Goal: Task Accomplishment & Management: Manage account settings

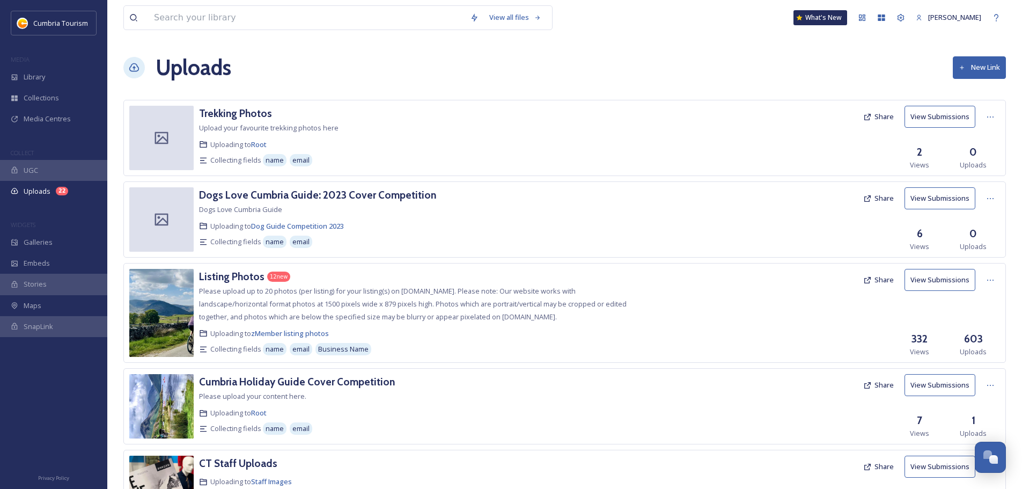
scroll to position [5163, 0]
click at [211, 279] on h3 "Listing Photos" at bounding box center [231, 276] width 65 height 13
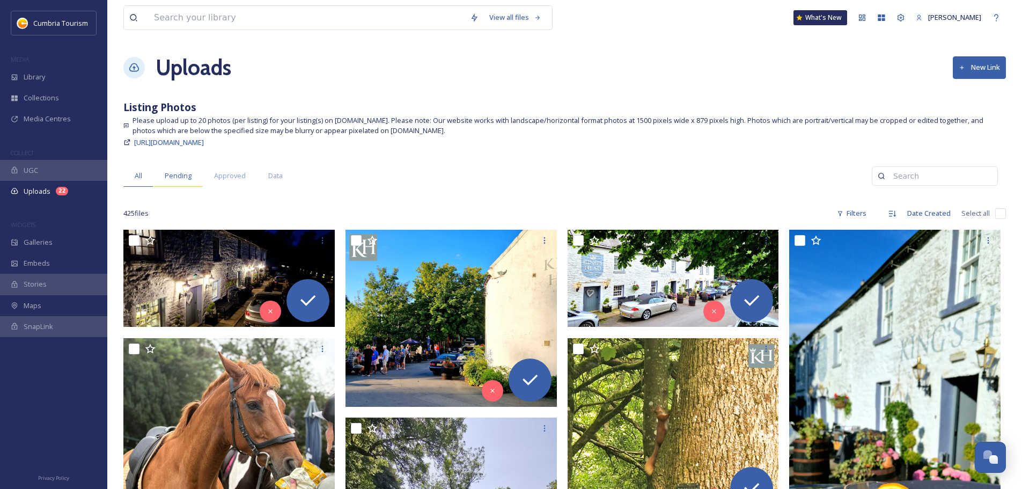
click at [176, 172] on span "Pending" at bounding box center [178, 176] width 27 height 10
click at [274, 175] on span "Data" at bounding box center [275, 176] width 14 height 10
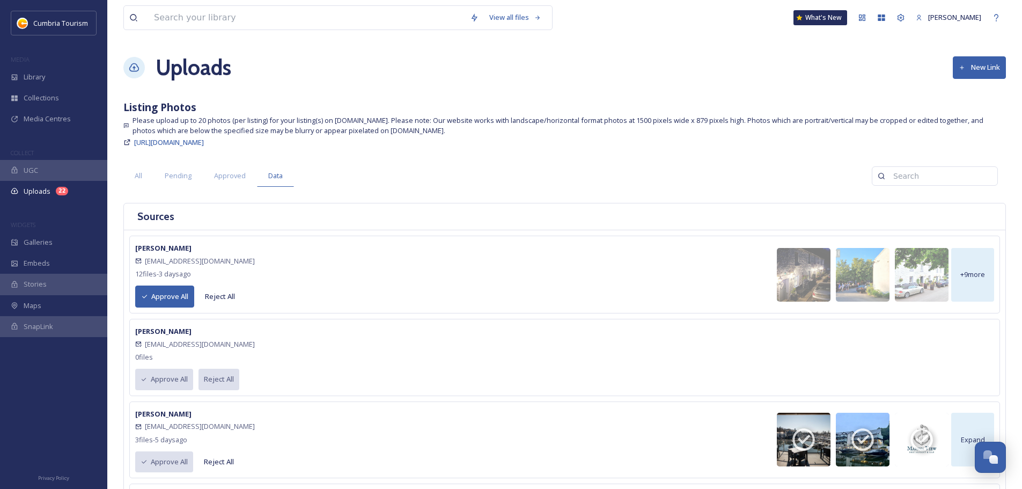
click at [157, 300] on button "Approve All" at bounding box center [164, 296] width 59 height 22
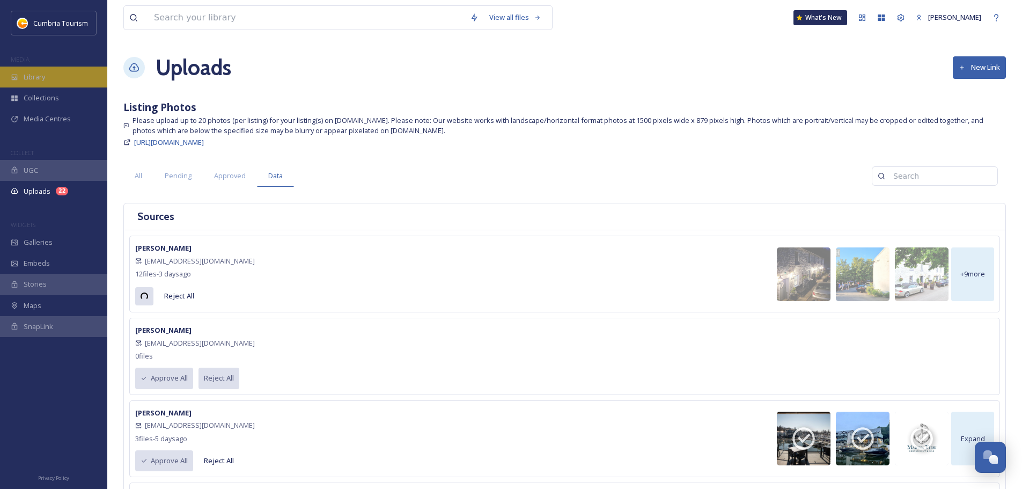
click at [51, 84] on div "Library" at bounding box center [53, 77] width 107 height 21
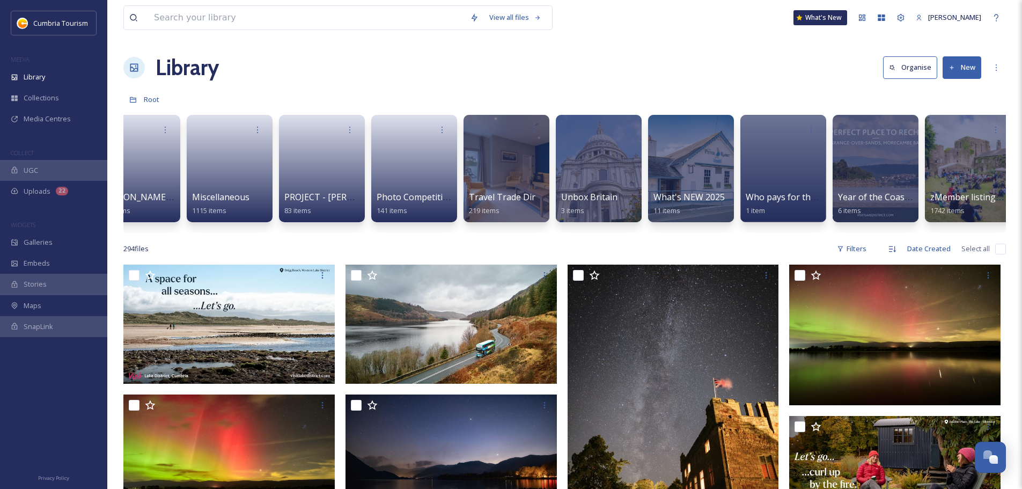
scroll to position [0, 963]
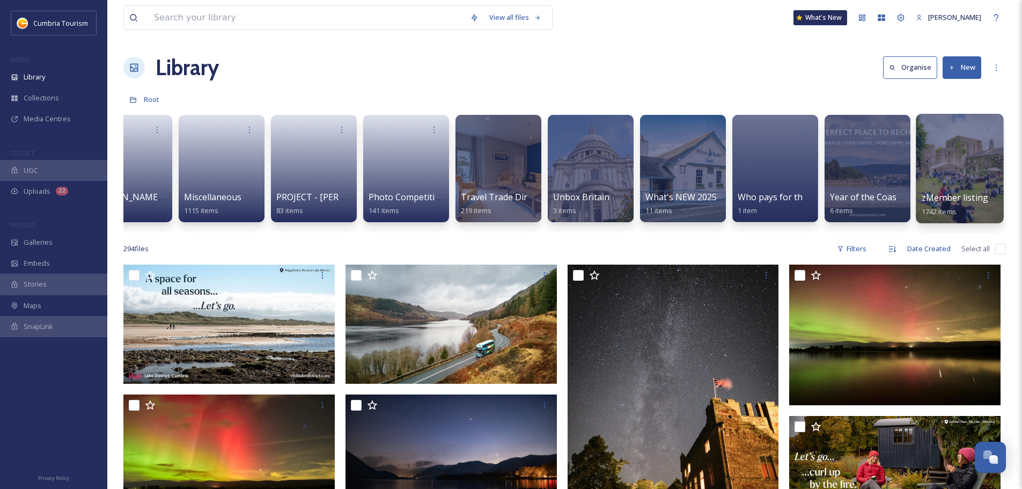
click at [945, 195] on span "zMember listing photos" at bounding box center [971, 198] width 99 height 12
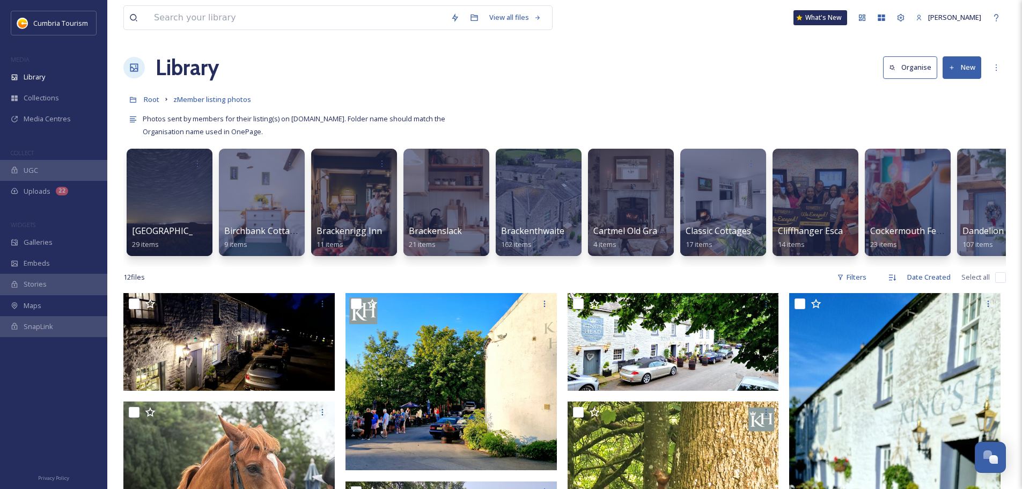
click at [960, 81] on div "Library Organise New" at bounding box center [564, 68] width 883 height 32
click at [961, 73] on button "New" at bounding box center [962, 67] width 39 height 22
click at [931, 135] on icon at bounding box center [929, 134] width 9 height 9
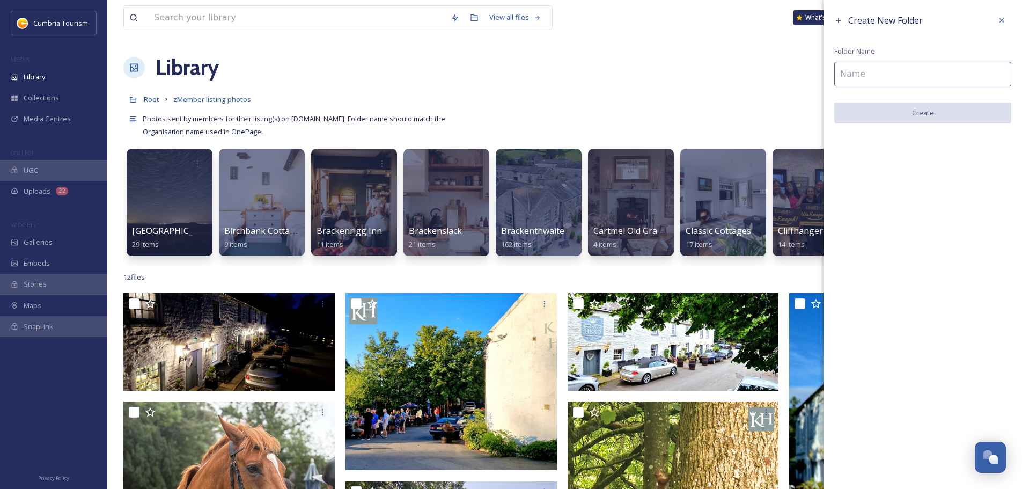
click at [920, 67] on input at bounding box center [922, 74] width 177 height 25
paste input "The Kings Head"
type input "The Kings Head"
click at [906, 107] on button "Create" at bounding box center [922, 113] width 177 height 22
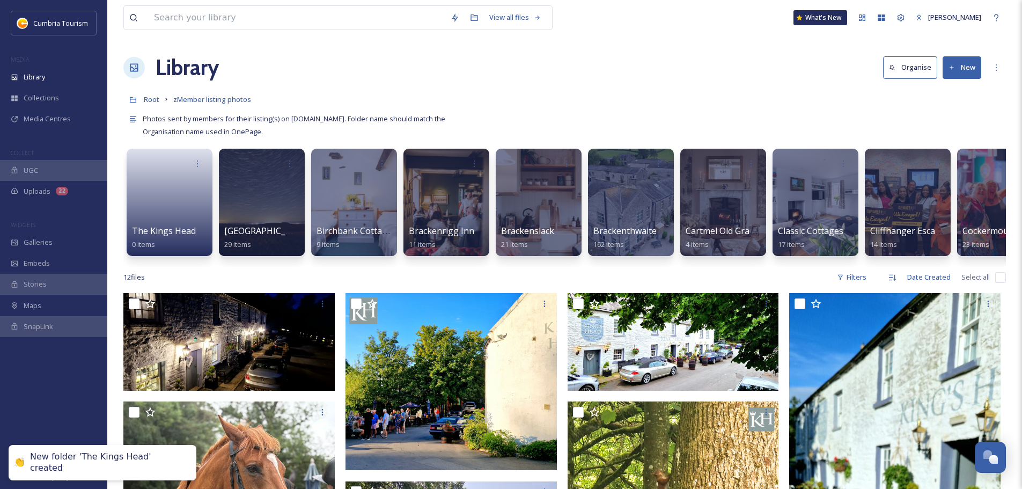
click at [1003, 283] on input "checkbox" at bounding box center [1000, 277] width 11 height 11
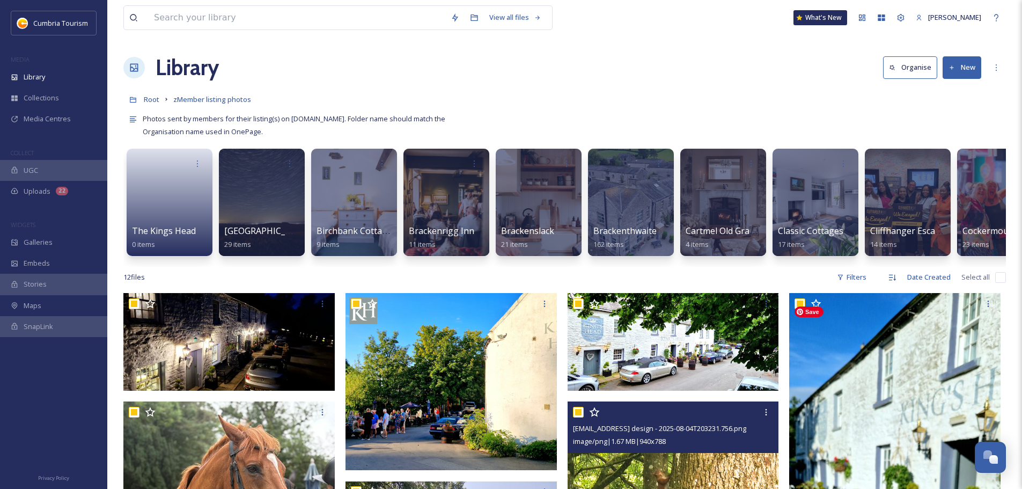
checkbox input "true"
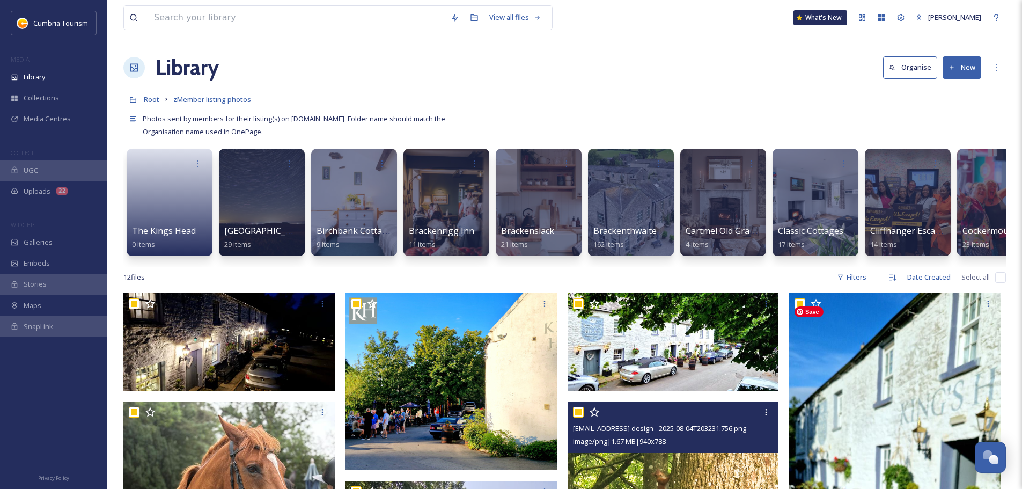
checkbox input "true"
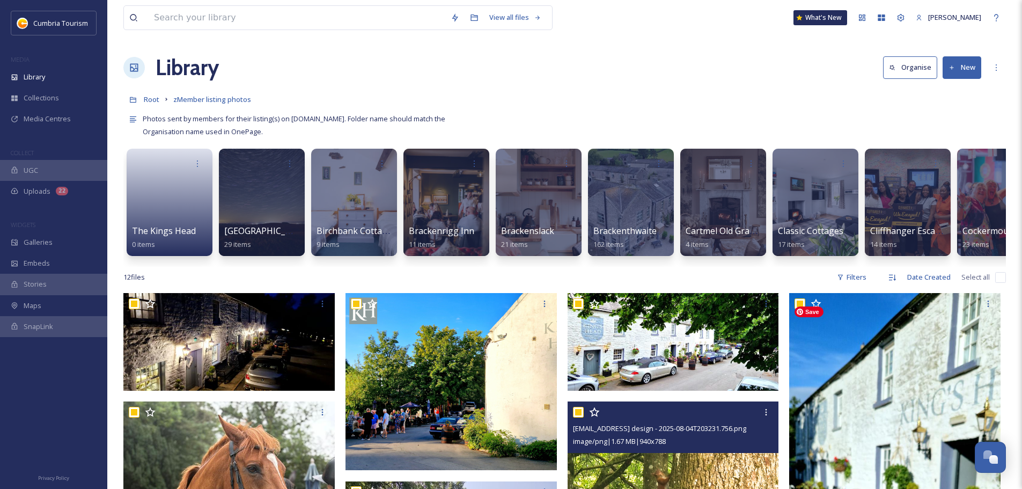
checkbox input "true"
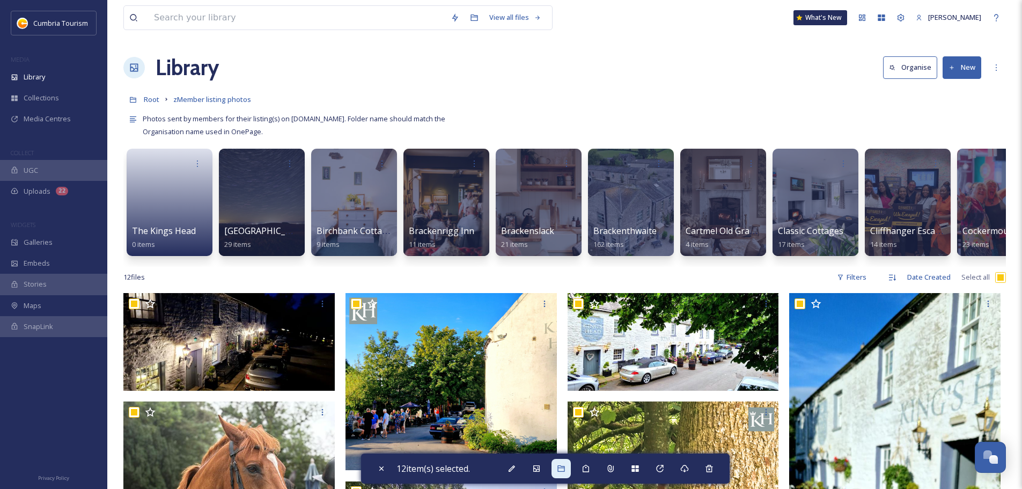
click at [569, 471] on div at bounding box center [561, 468] width 19 height 19
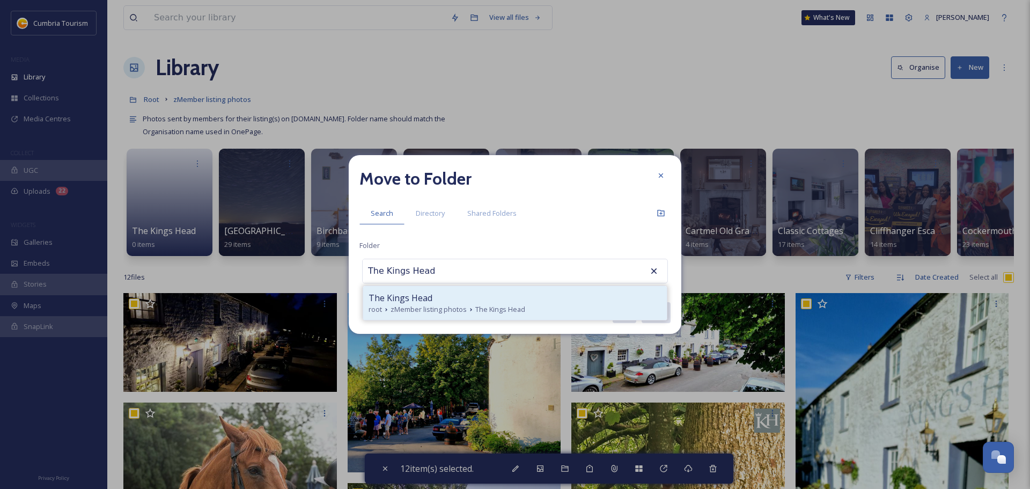
type input "The Kings Head"
click at [437, 298] on div "The Kings Head" at bounding box center [515, 297] width 293 height 13
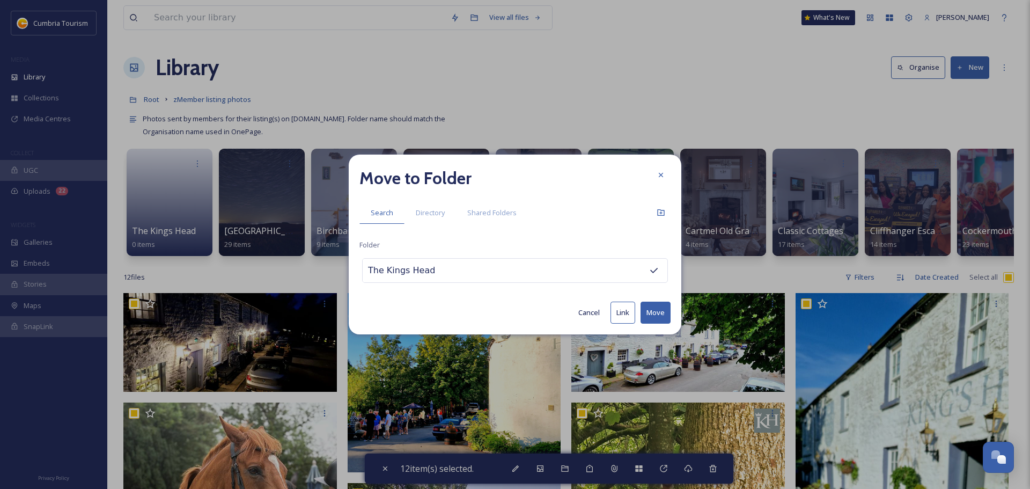
click at [664, 311] on button "Move" at bounding box center [656, 313] width 30 height 22
checkbox input "false"
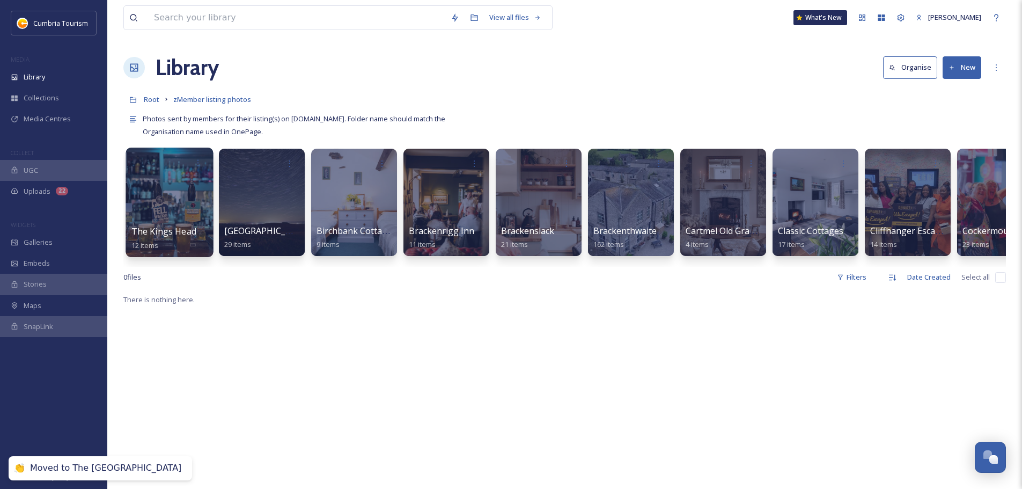
click at [199, 224] on div at bounding box center [169, 202] width 87 height 109
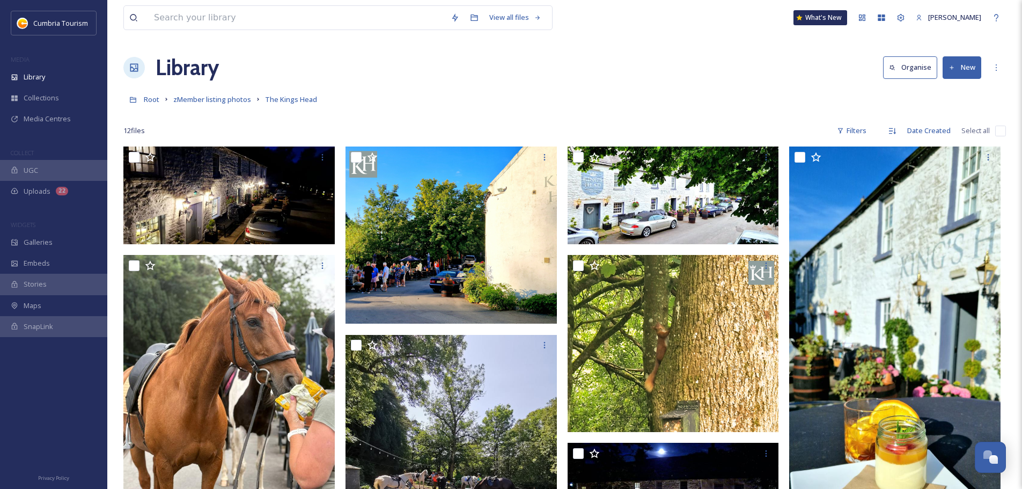
click at [1004, 133] on input "checkbox" at bounding box center [1000, 131] width 11 height 11
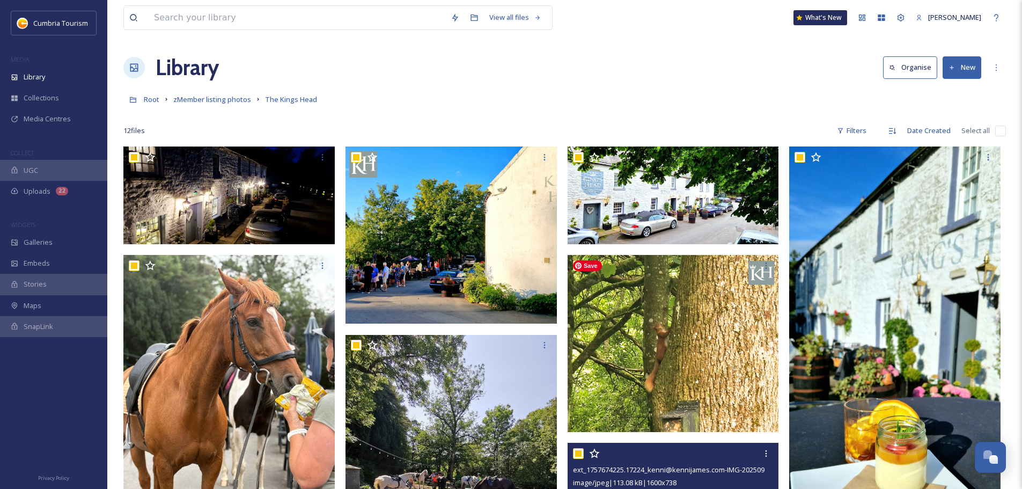
checkbox input "true"
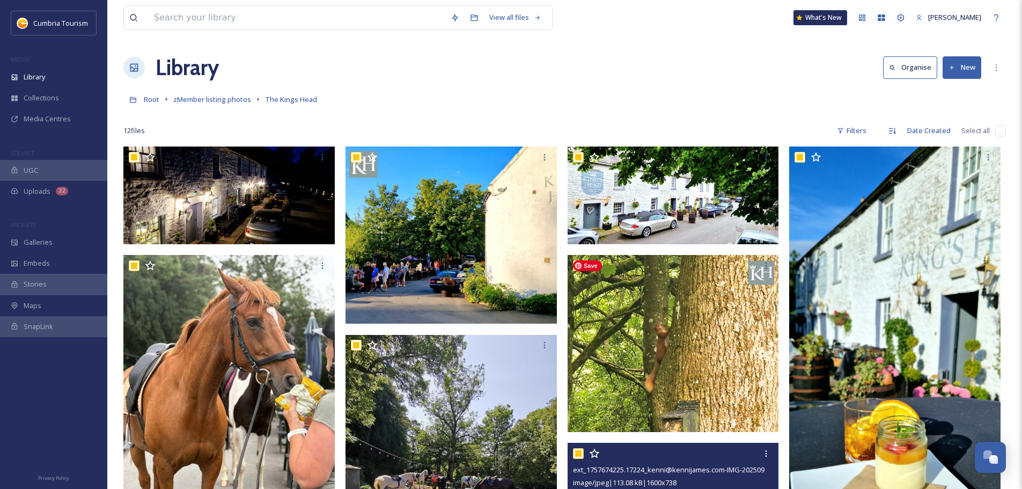
checkbox input "true"
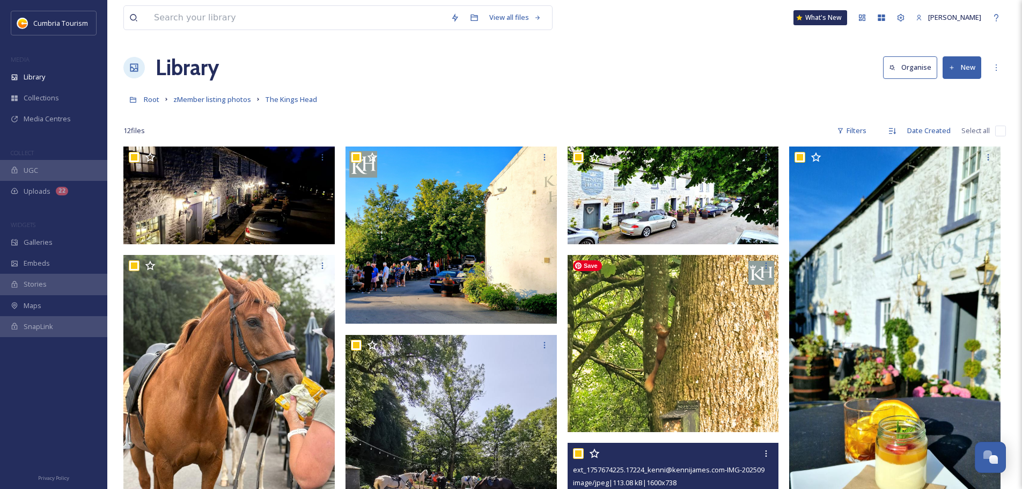
checkbox input "true"
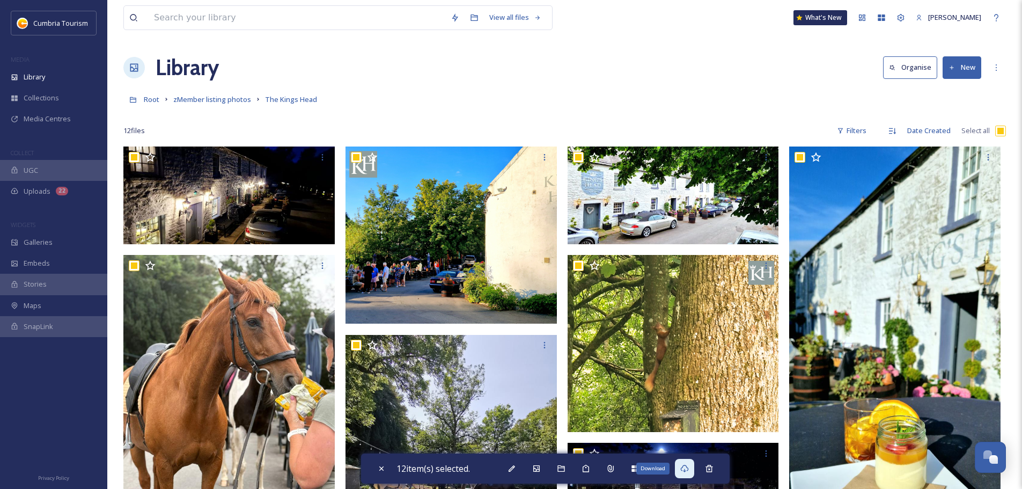
click at [689, 468] on icon at bounding box center [684, 468] width 9 height 9
